Goal: Check status

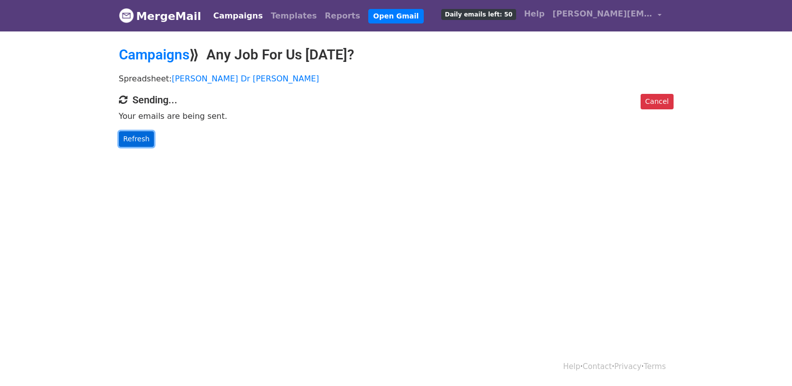
click at [143, 140] on link "Refresh" at bounding box center [136, 138] width 35 height 15
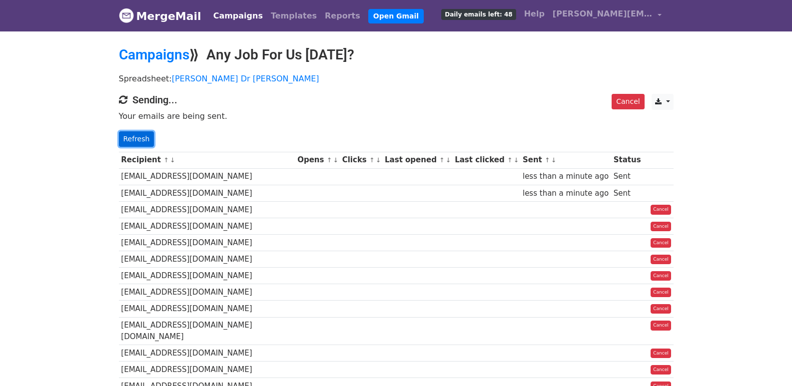
click at [129, 140] on link "Refresh" at bounding box center [136, 138] width 35 height 15
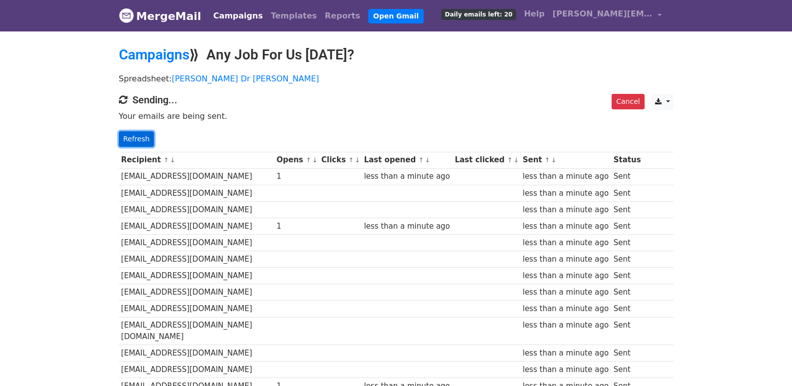
click at [133, 135] on link "Refresh" at bounding box center [136, 138] width 35 height 15
click at [139, 144] on link "Refresh" at bounding box center [136, 138] width 35 height 15
click at [143, 141] on link "Refresh" at bounding box center [136, 138] width 35 height 15
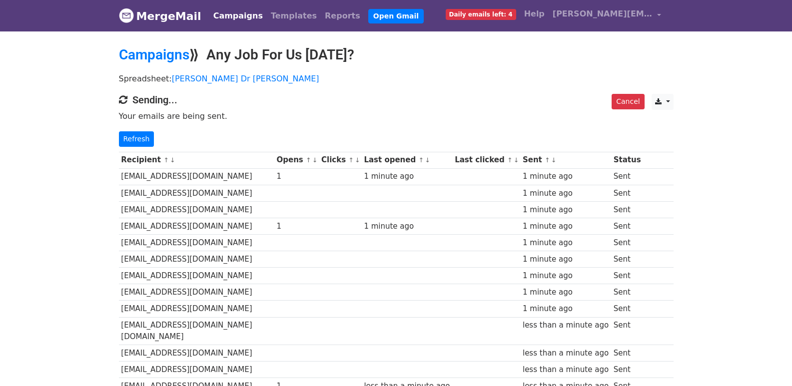
click at [129, 138] on link "Refresh" at bounding box center [136, 138] width 35 height 15
